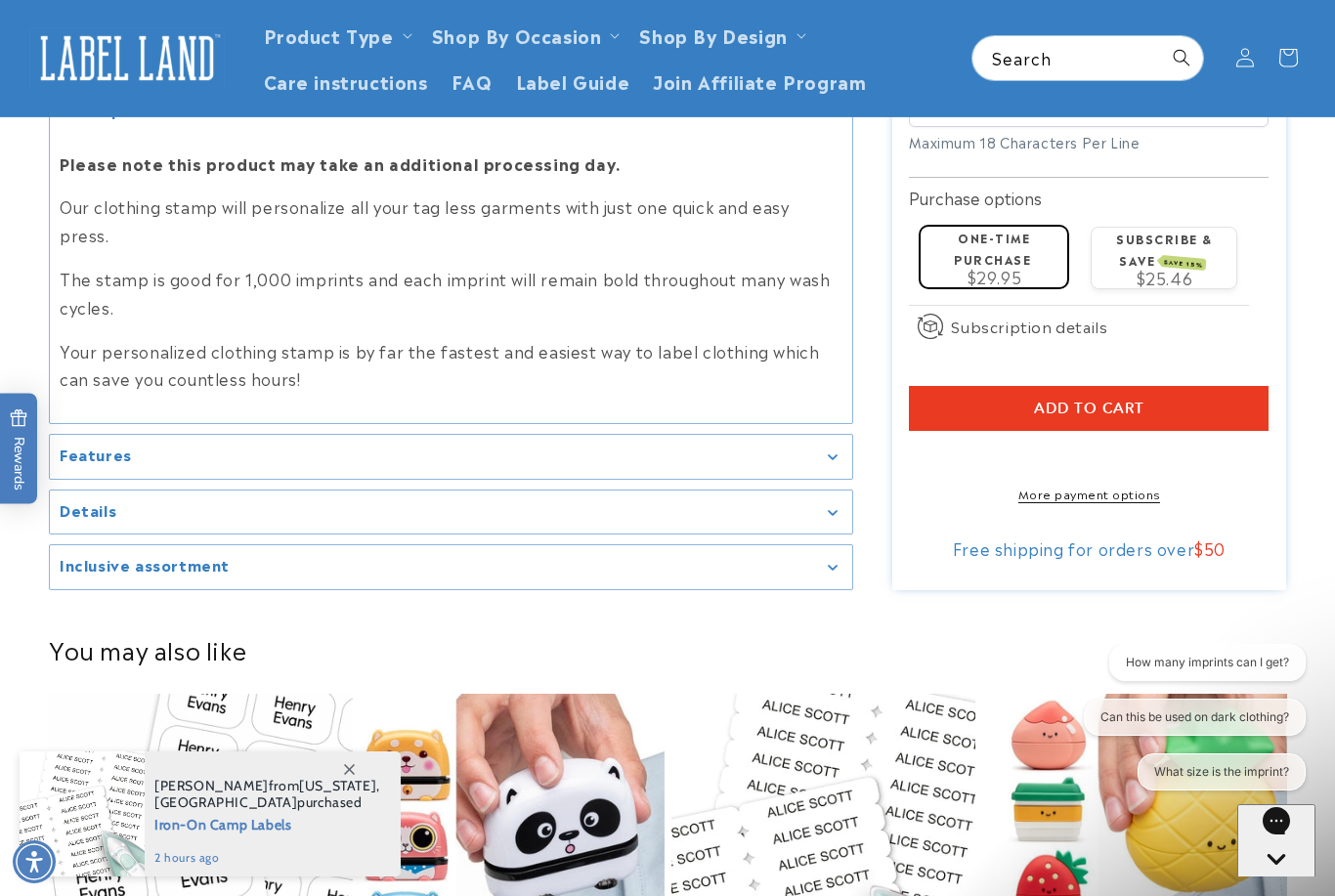
scroll to position [2122, 0]
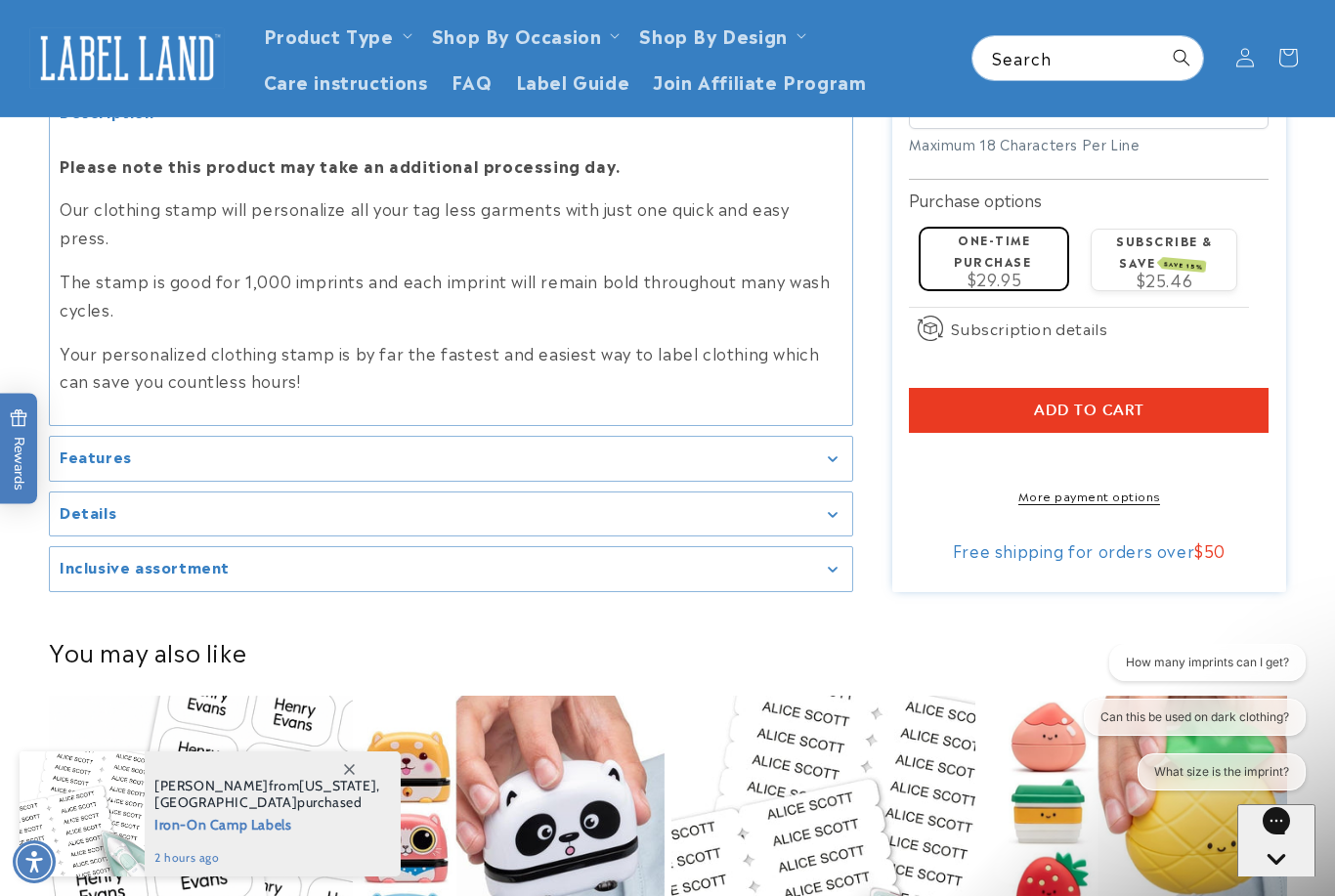
click at [815, 478] on summary "Features" at bounding box center [451, 459] width 802 height 44
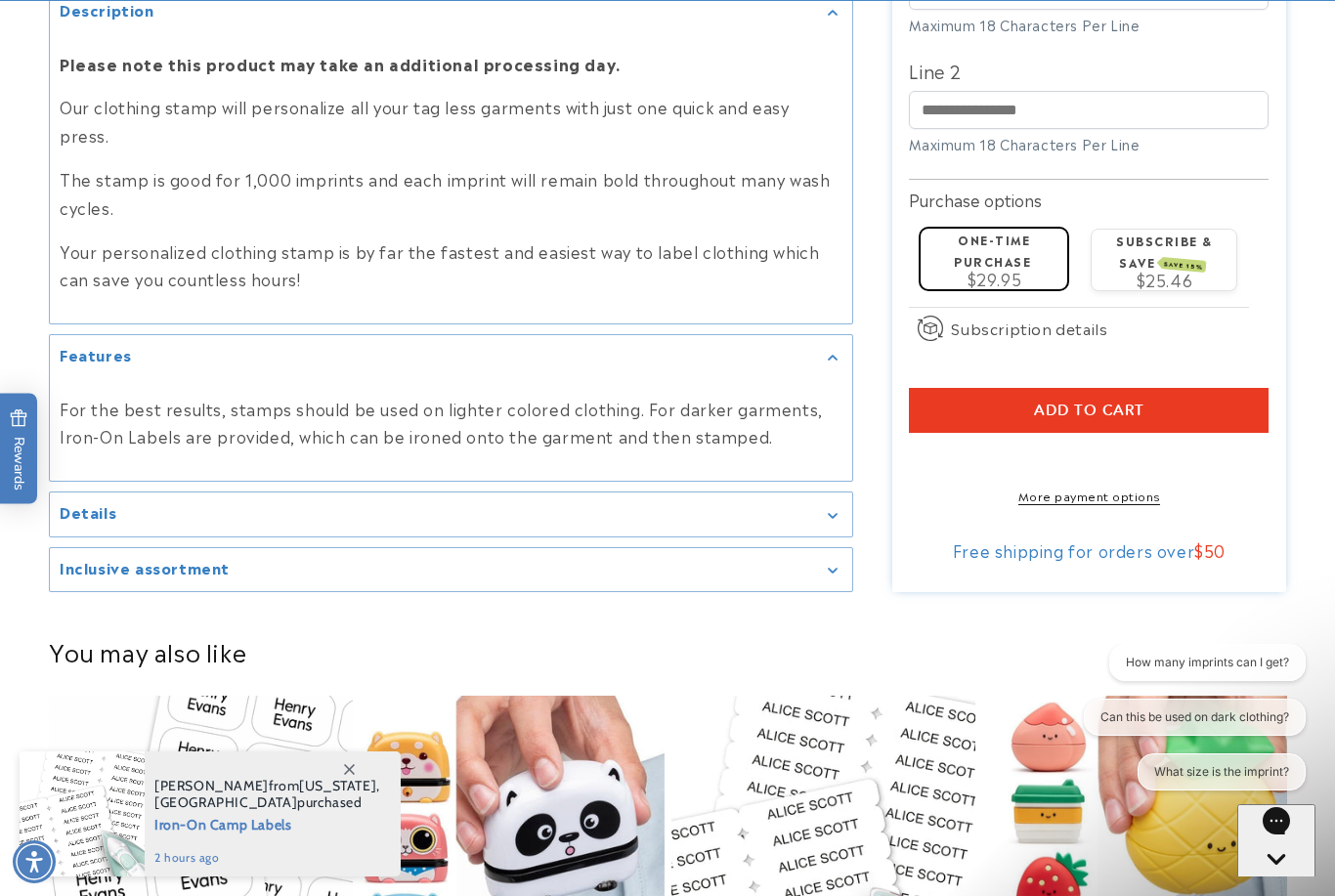
scroll to position [2234, 0]
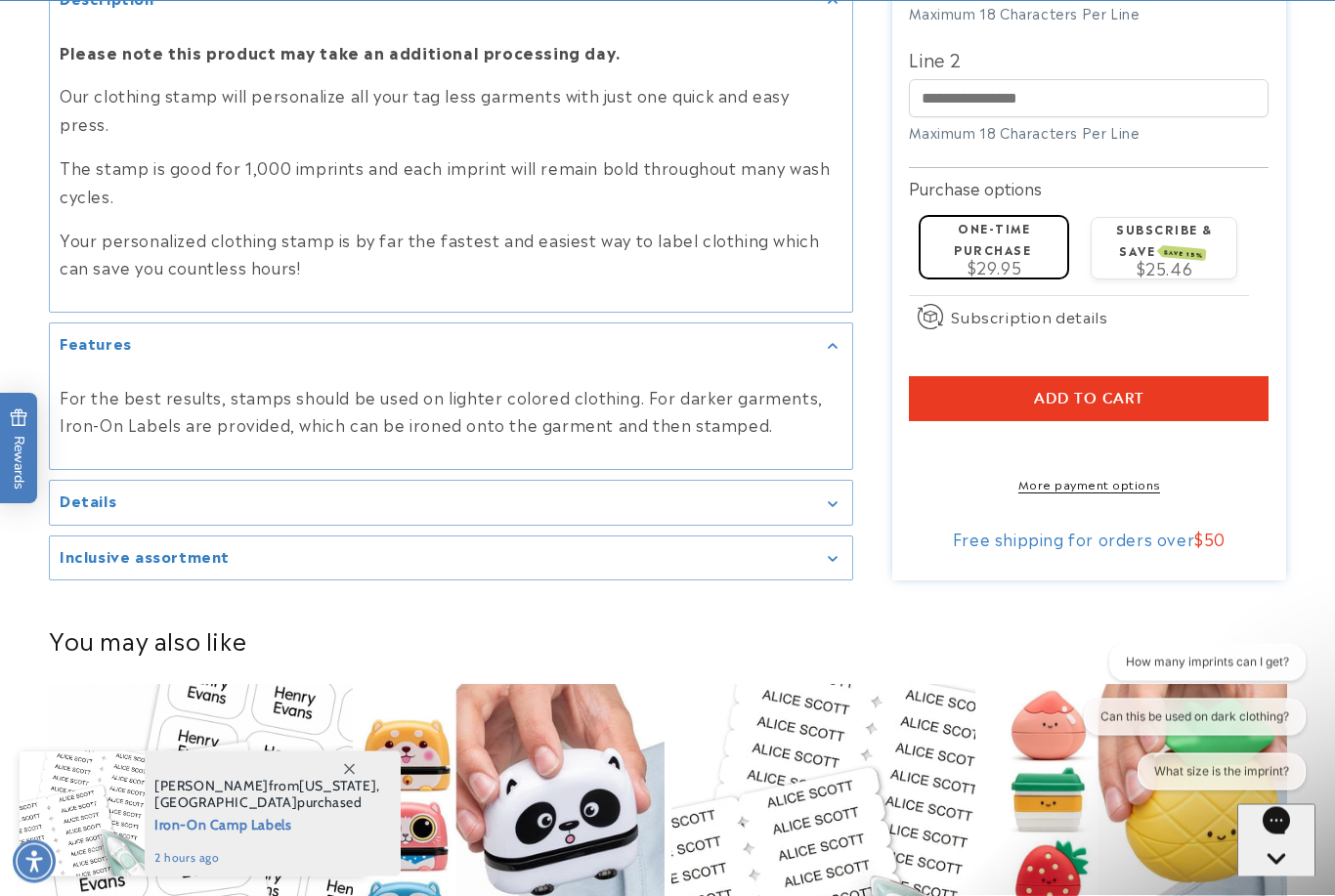
click at [817, 511] on div "Details" at bounding box center [450, 503] width 782 height 15
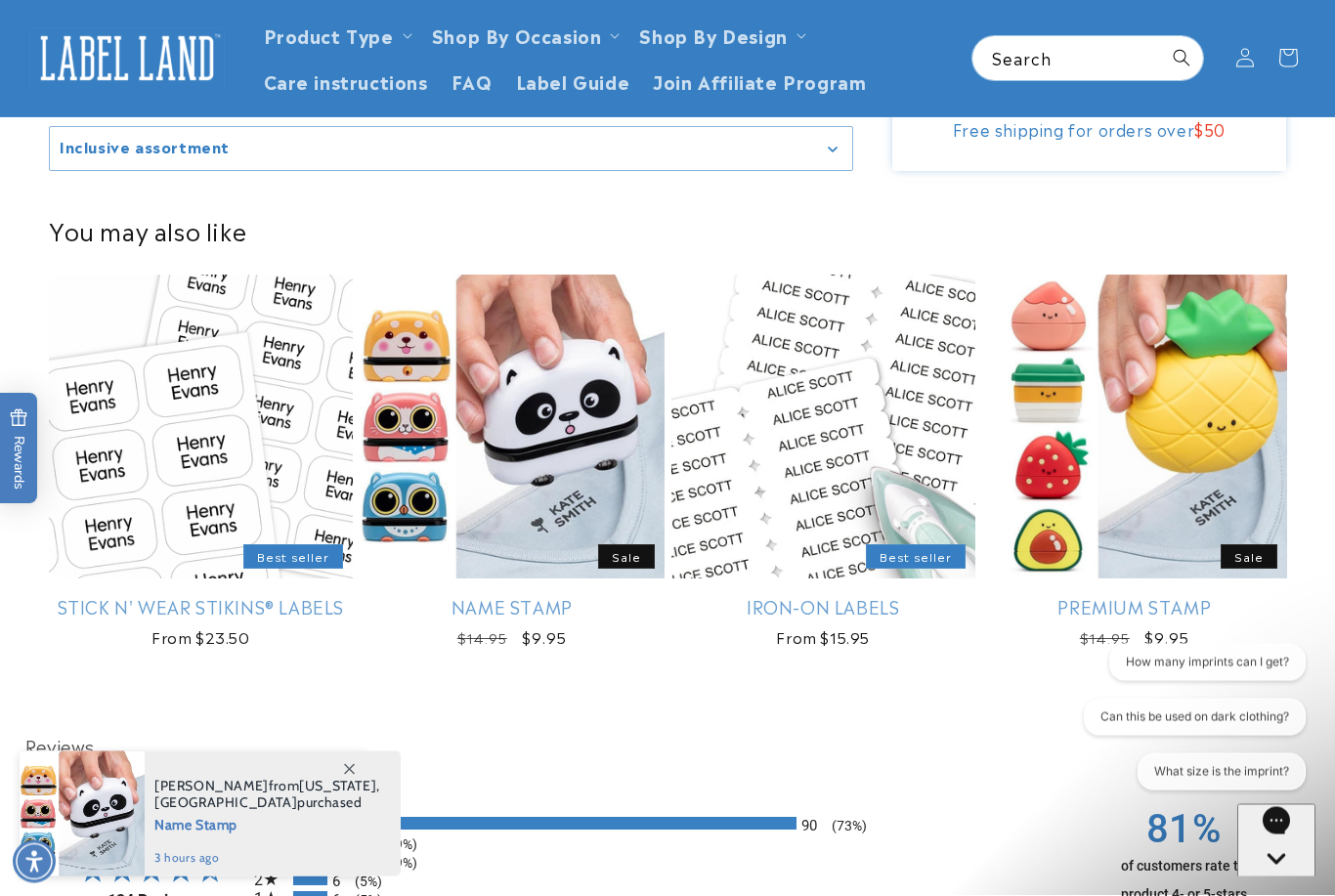
scroll to position [2891, 0]
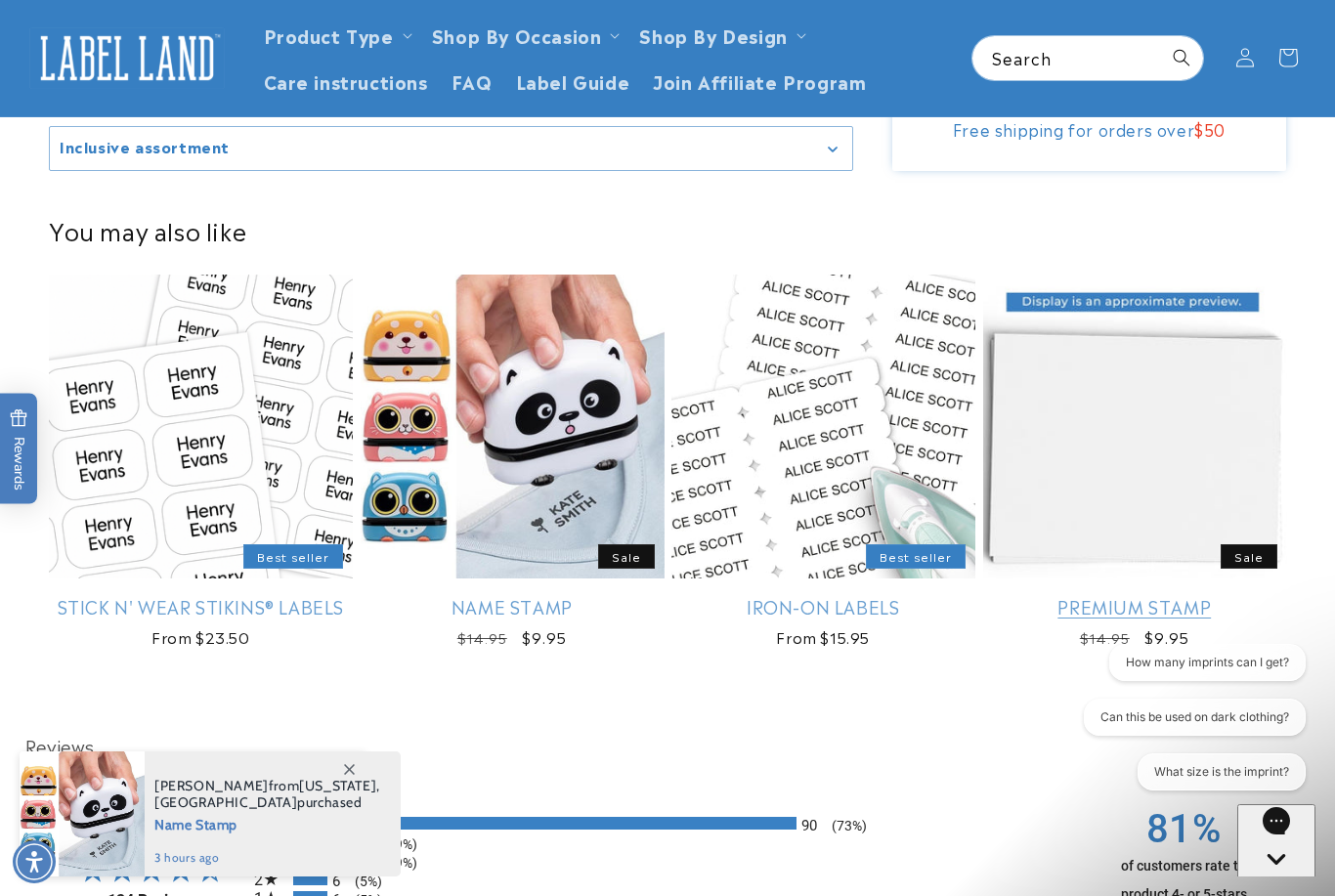
click at [1180, 607] on link "Premium Stamp" at bounding box center [1135, 606] width 304 height 23
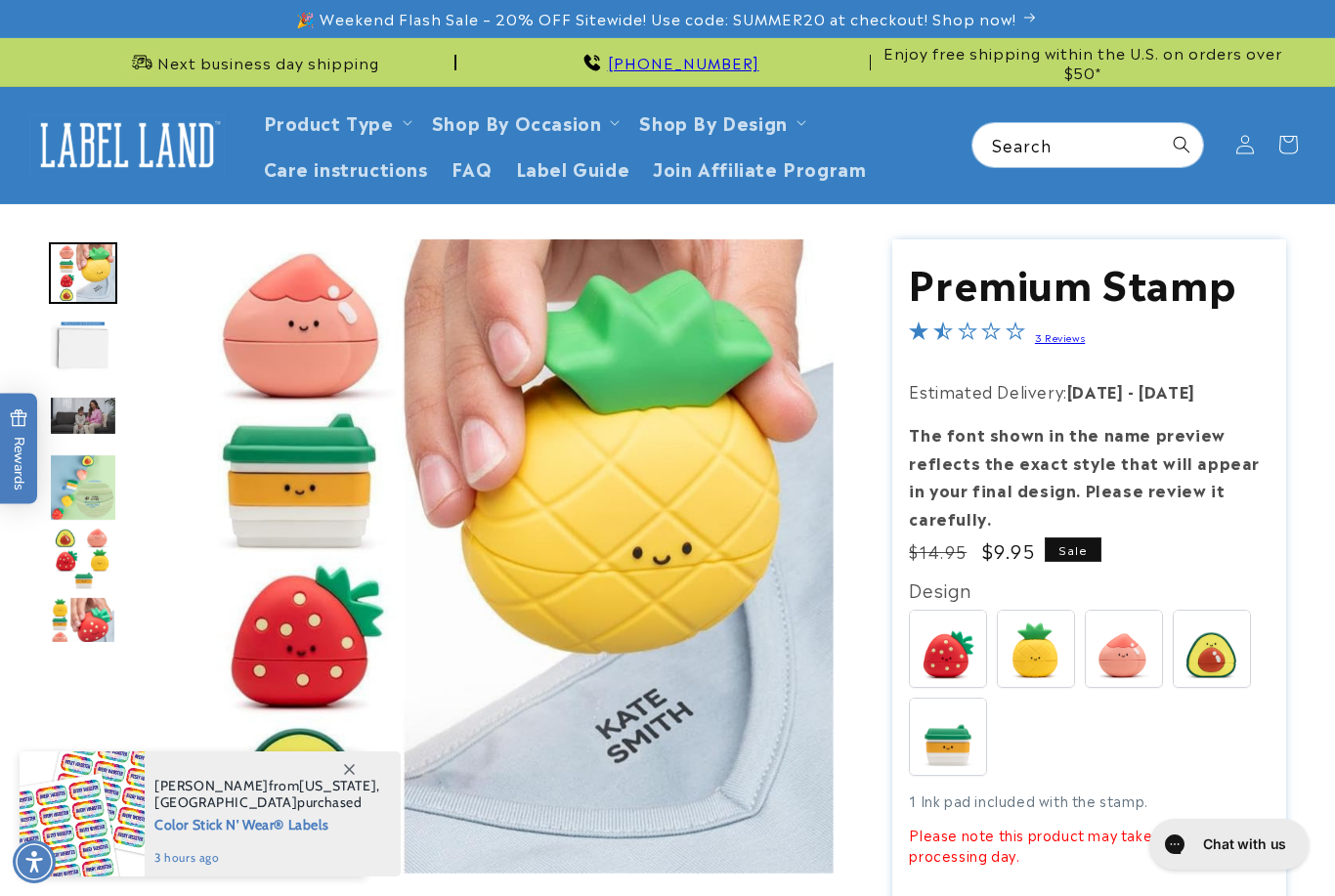
click at [1227, 617] on img at bounding box center [1212, 648] width 76 height 76
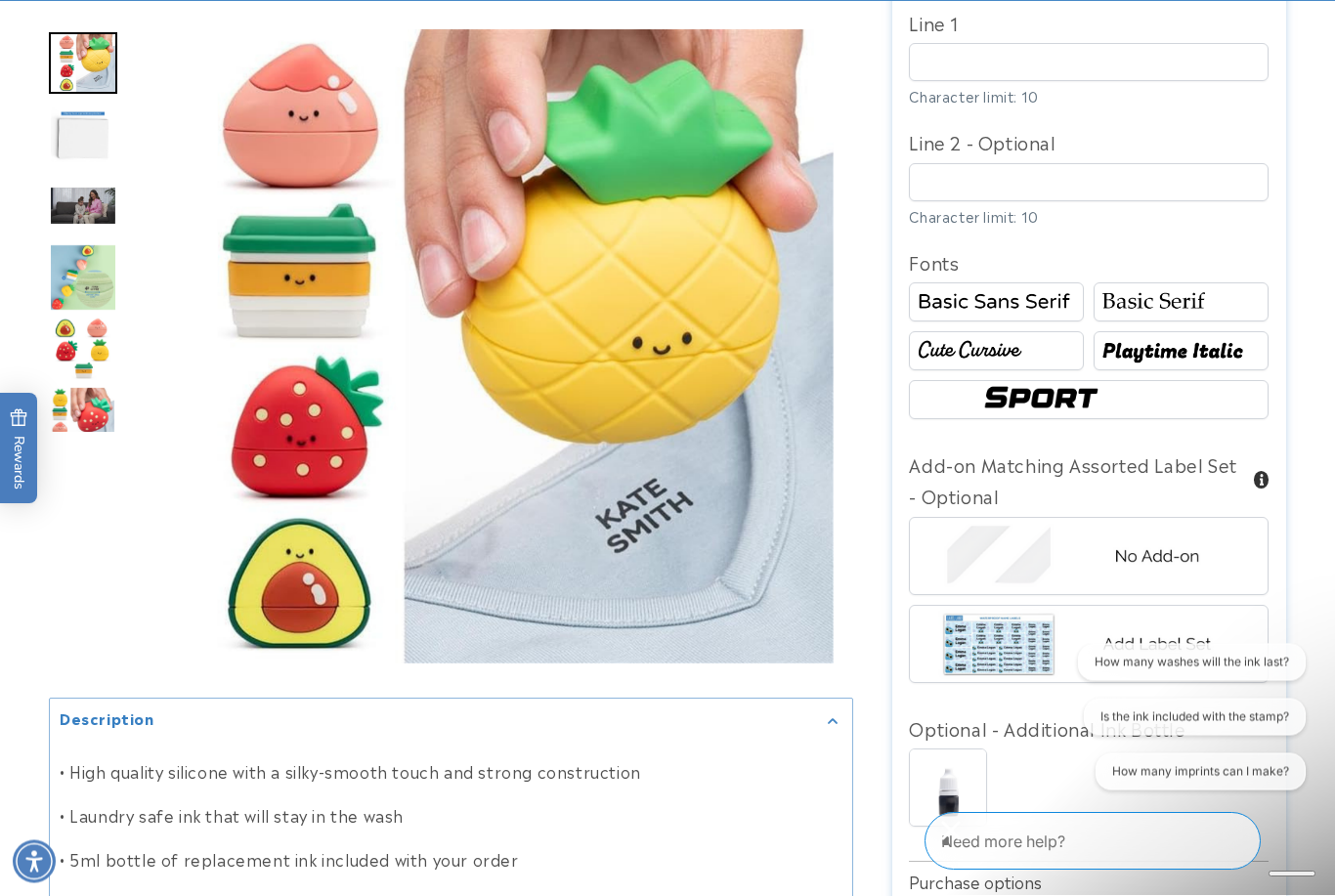
scroll to position [1125, 0]
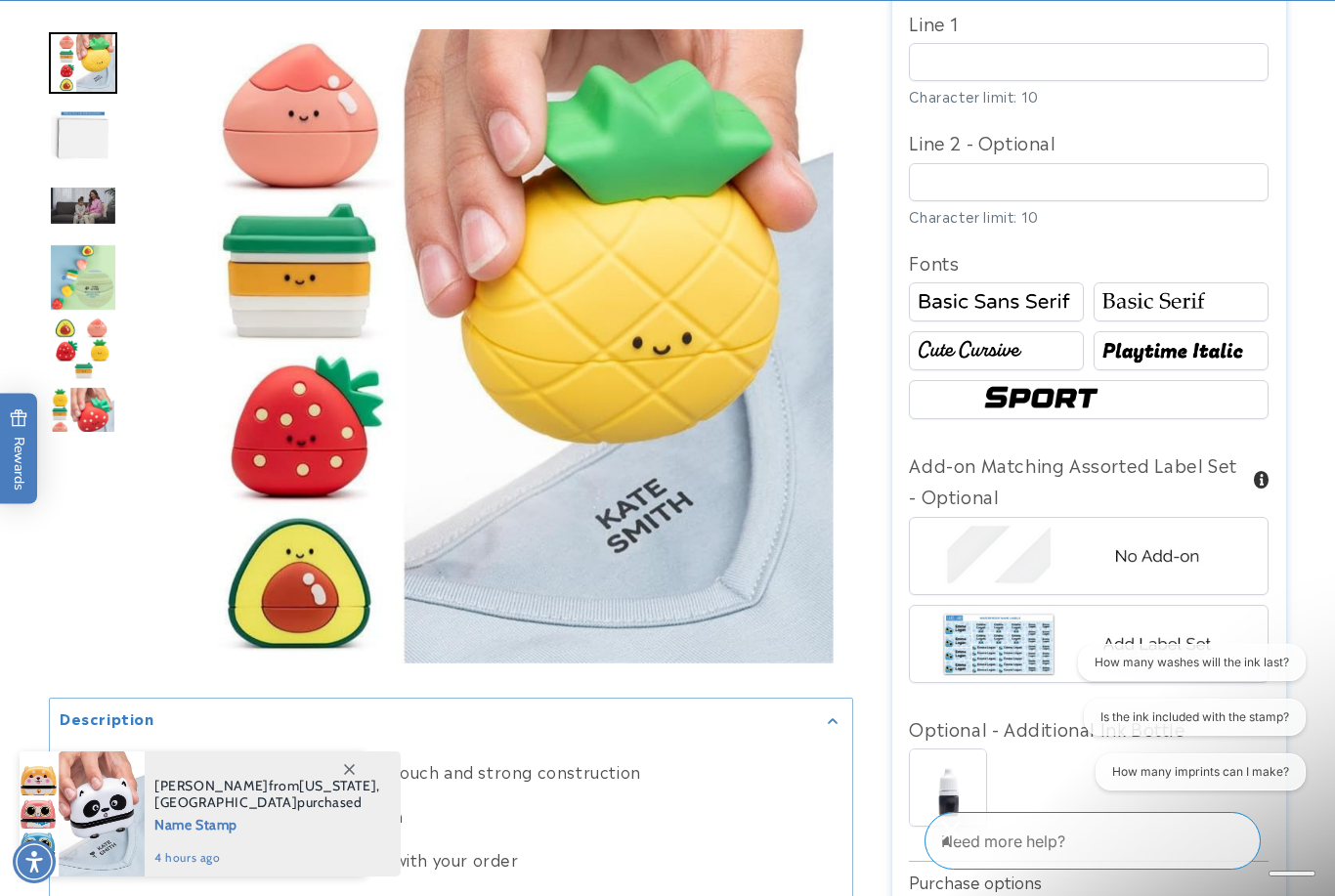
click at [1187, 303] on img at bounding box center [1180, 302] width 169 height 29
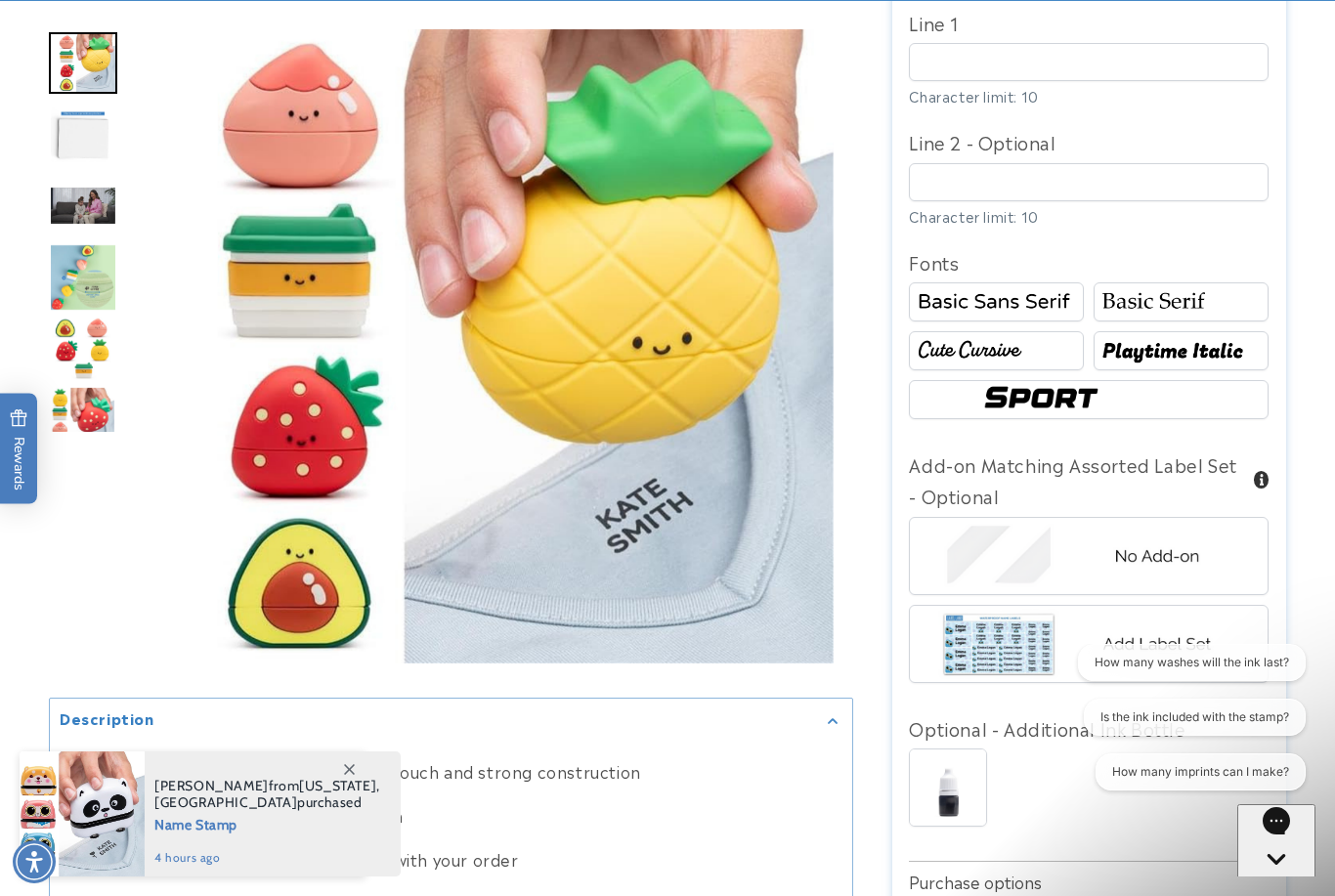
click at [993, 302] on img at bounding box center [996, 302] width 169 height 29
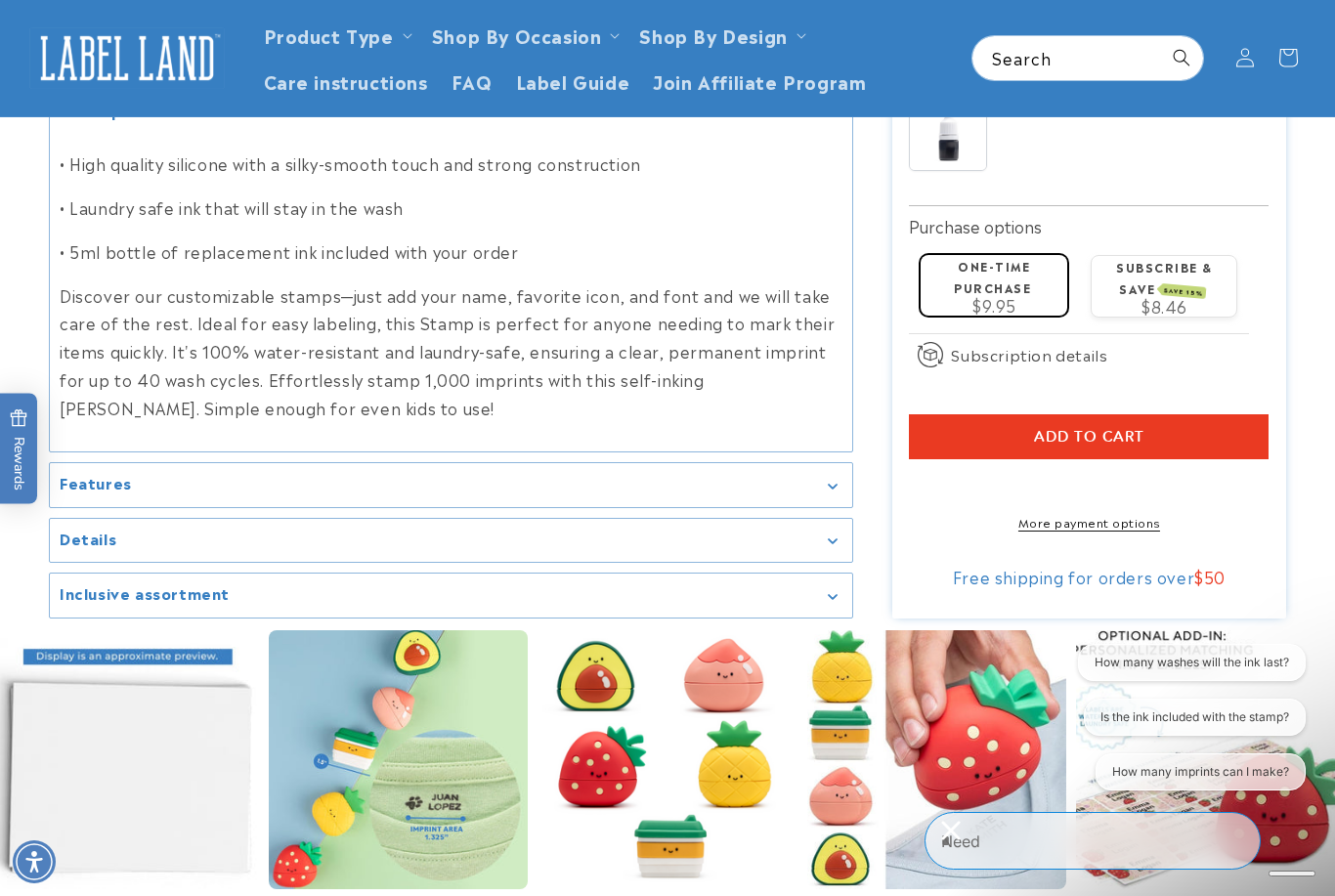
scroll to position [1780, 0]
click at [109, 494] on h2 "Features" at bounding box center [95, 485] width 72 height 20
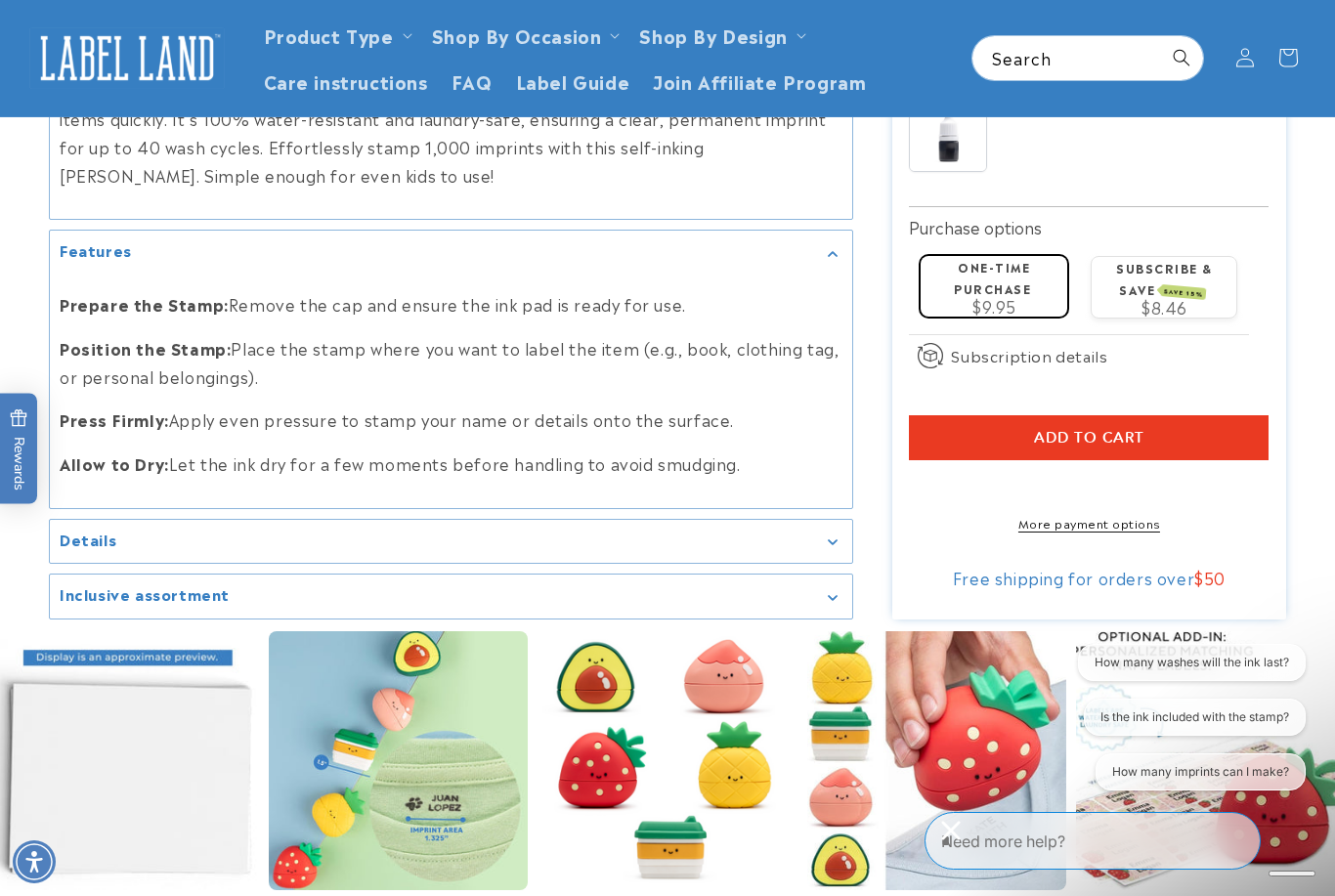
click at [71, 550] on h2 "Details" at bounding box center [87, 540] width 56 height 20
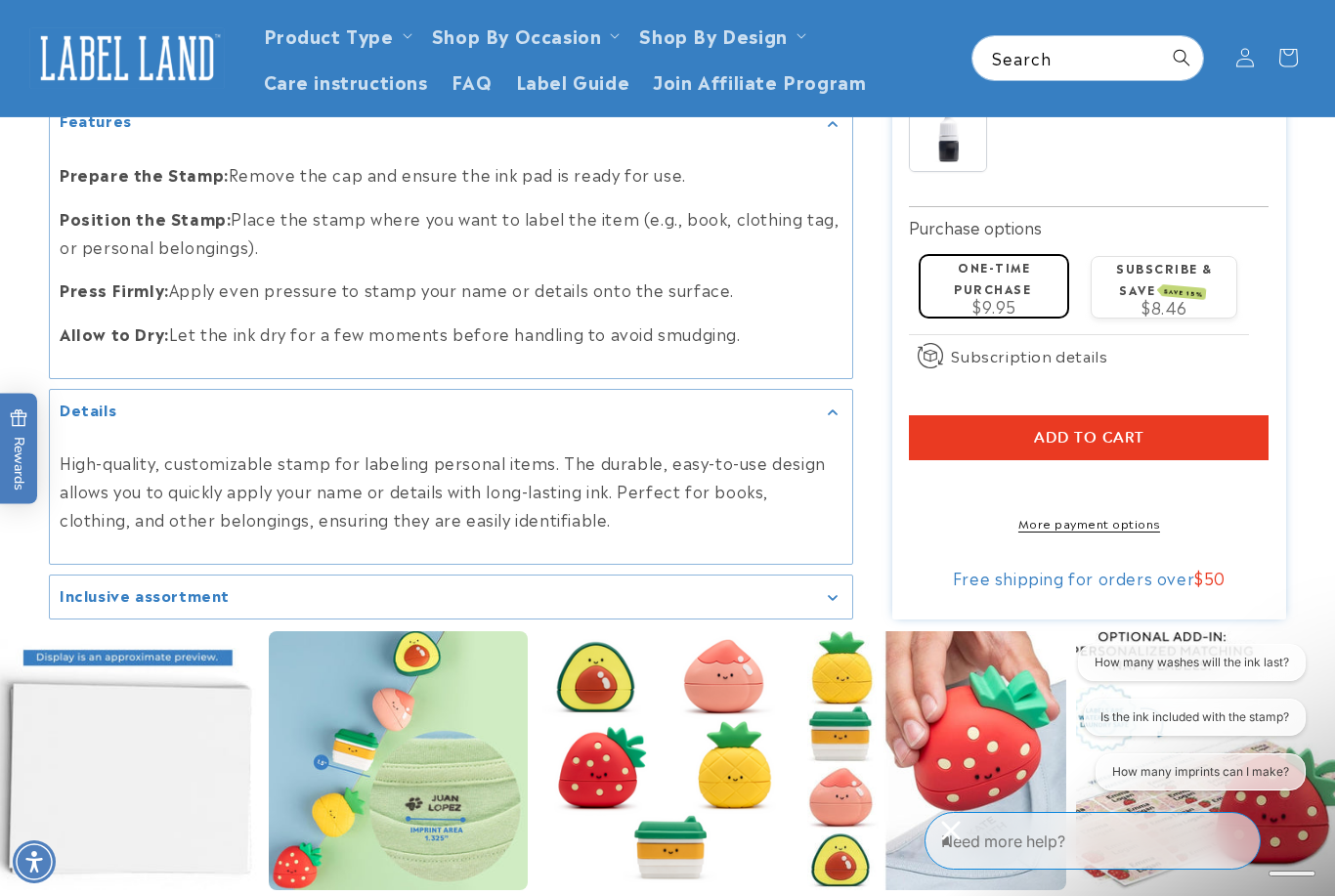
click at [107, 605] on h2 "Inclusive assortment" at bounding box center [144, 595] width 170 height 20
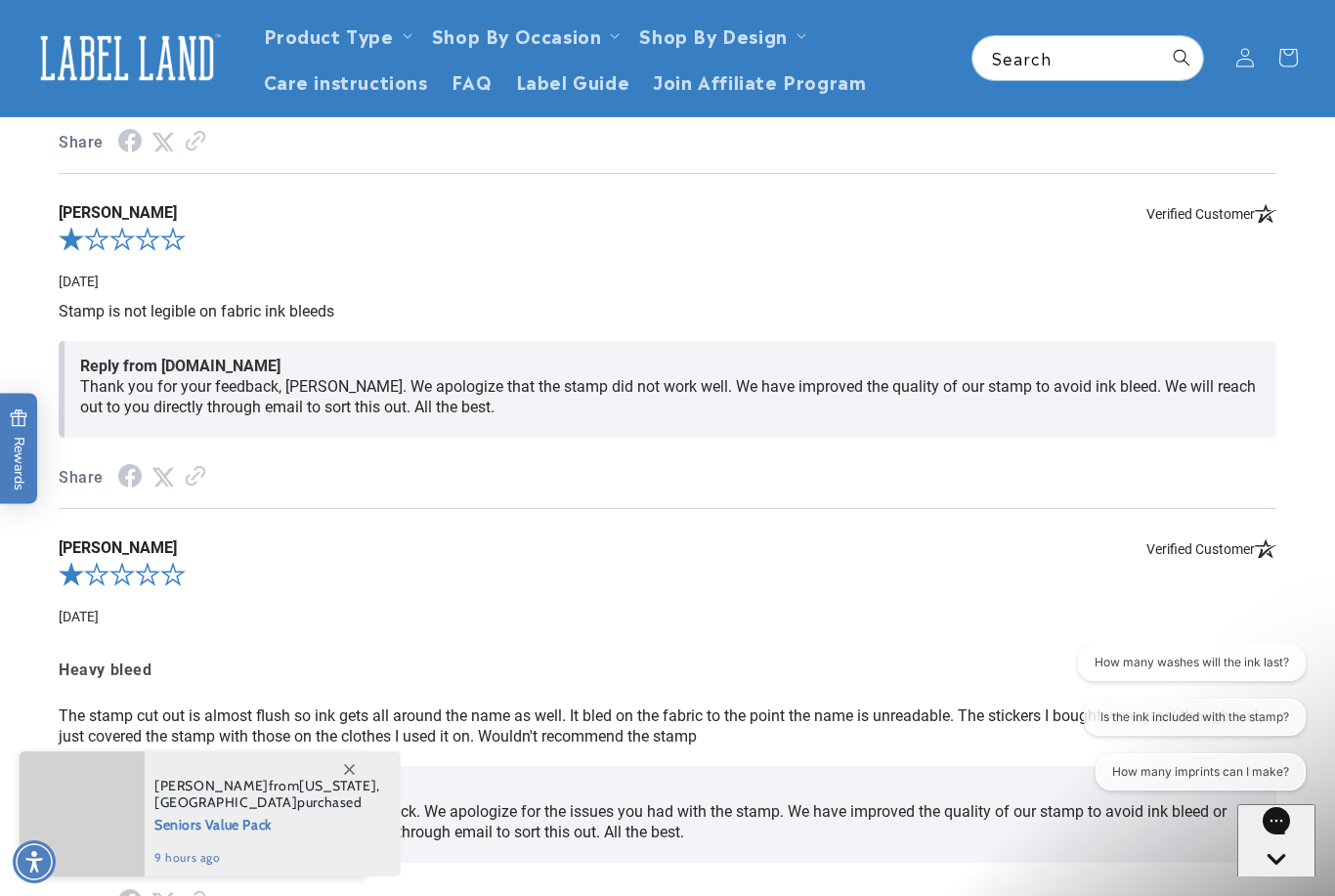
scroll to position [3522, 0]
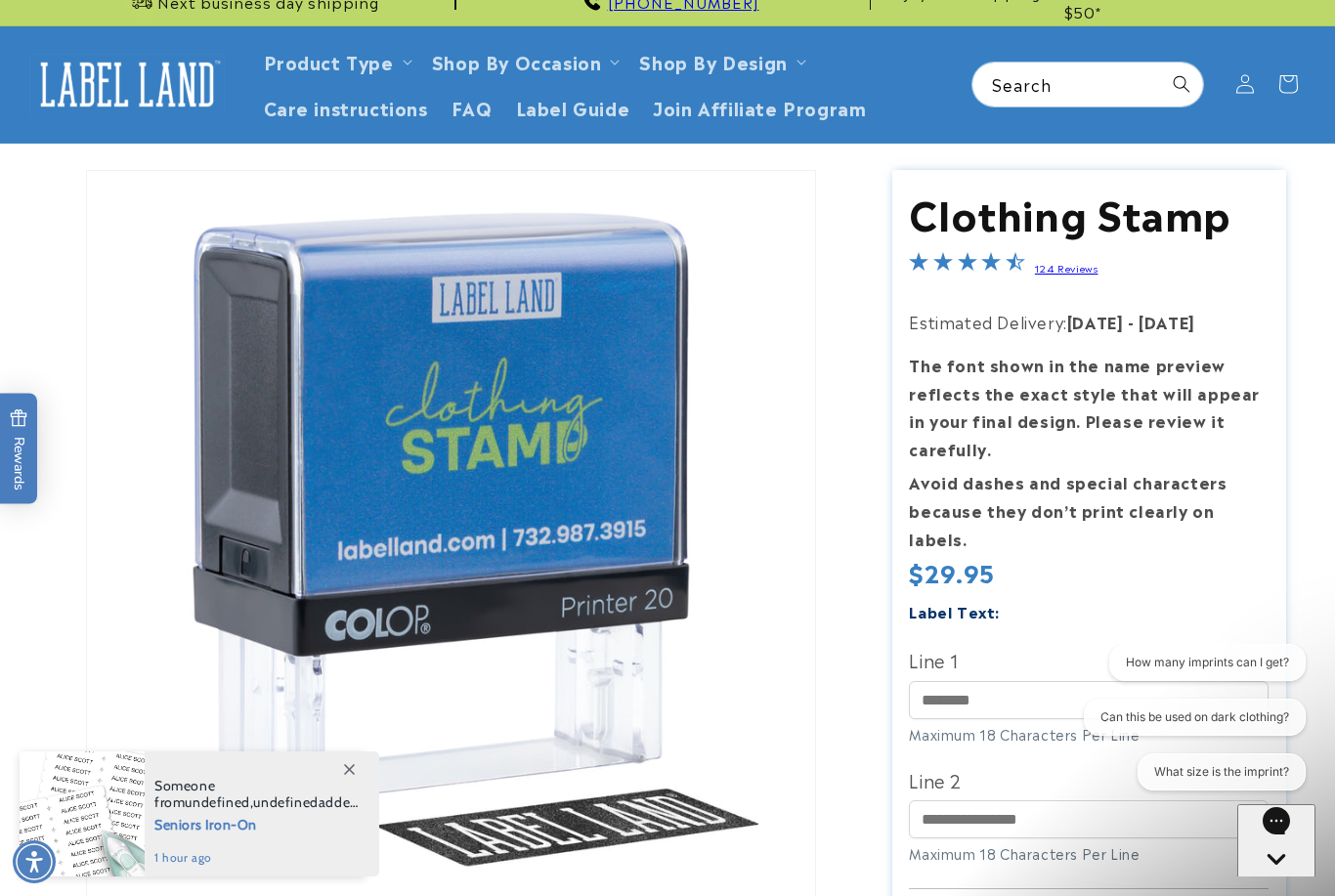
scroll to position [43, 0]
